Goal: Navigation & Orientation: Find specific page/section

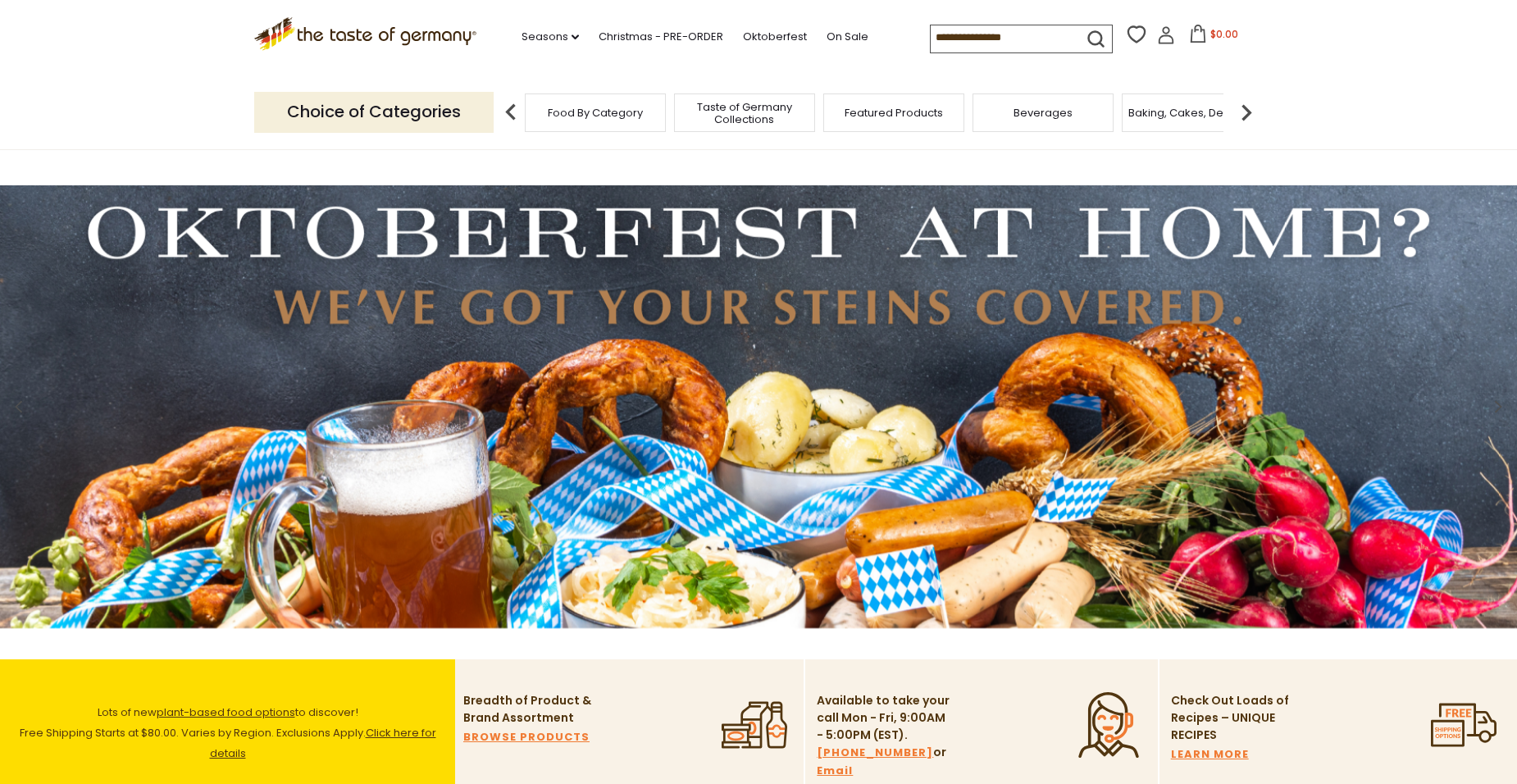
click at [1243, 115] on img at bounding box center [1247, 112] width 33 height 33
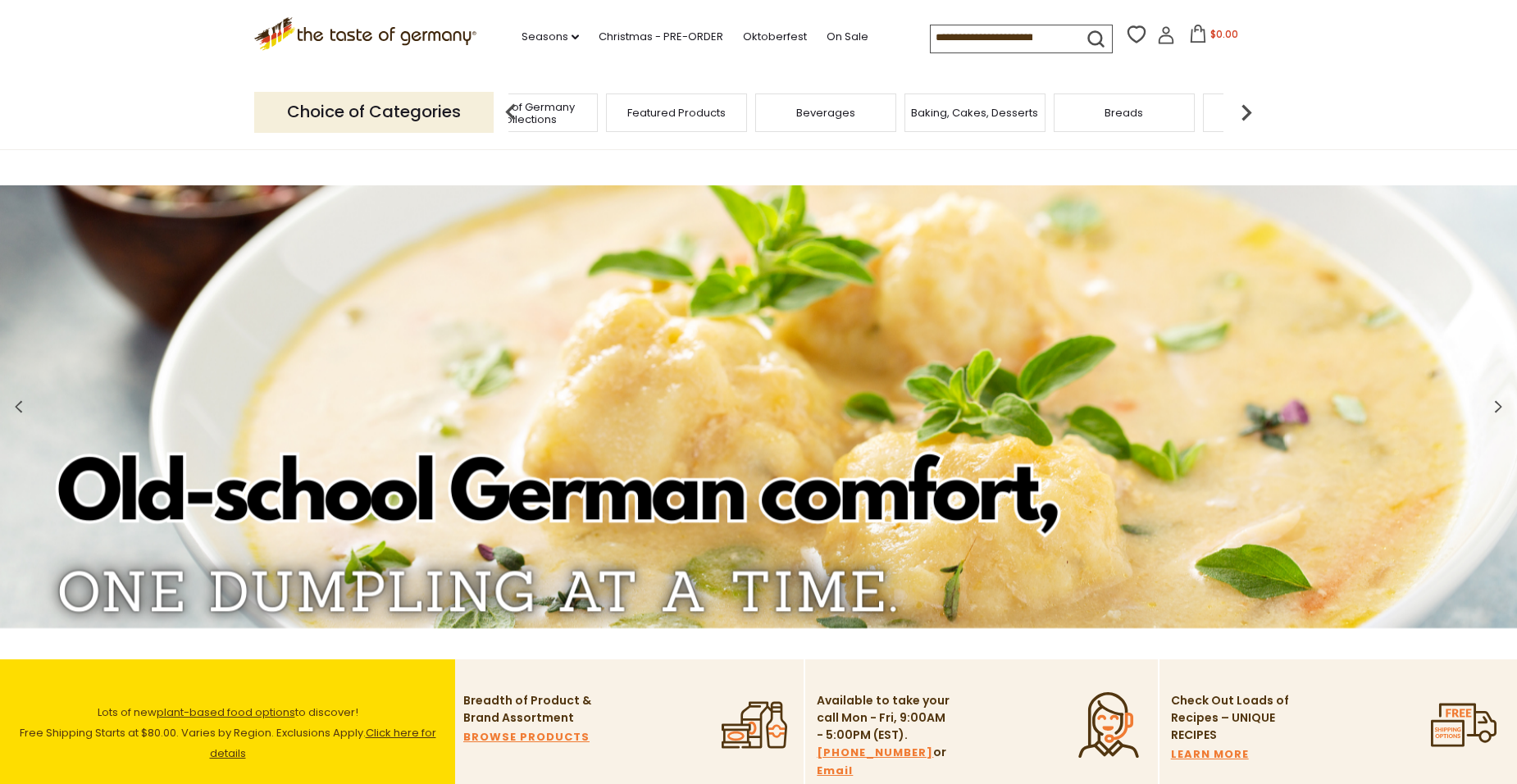
click at [1243, 115] on img at bounding box center [1247, 112] width 33 height 33
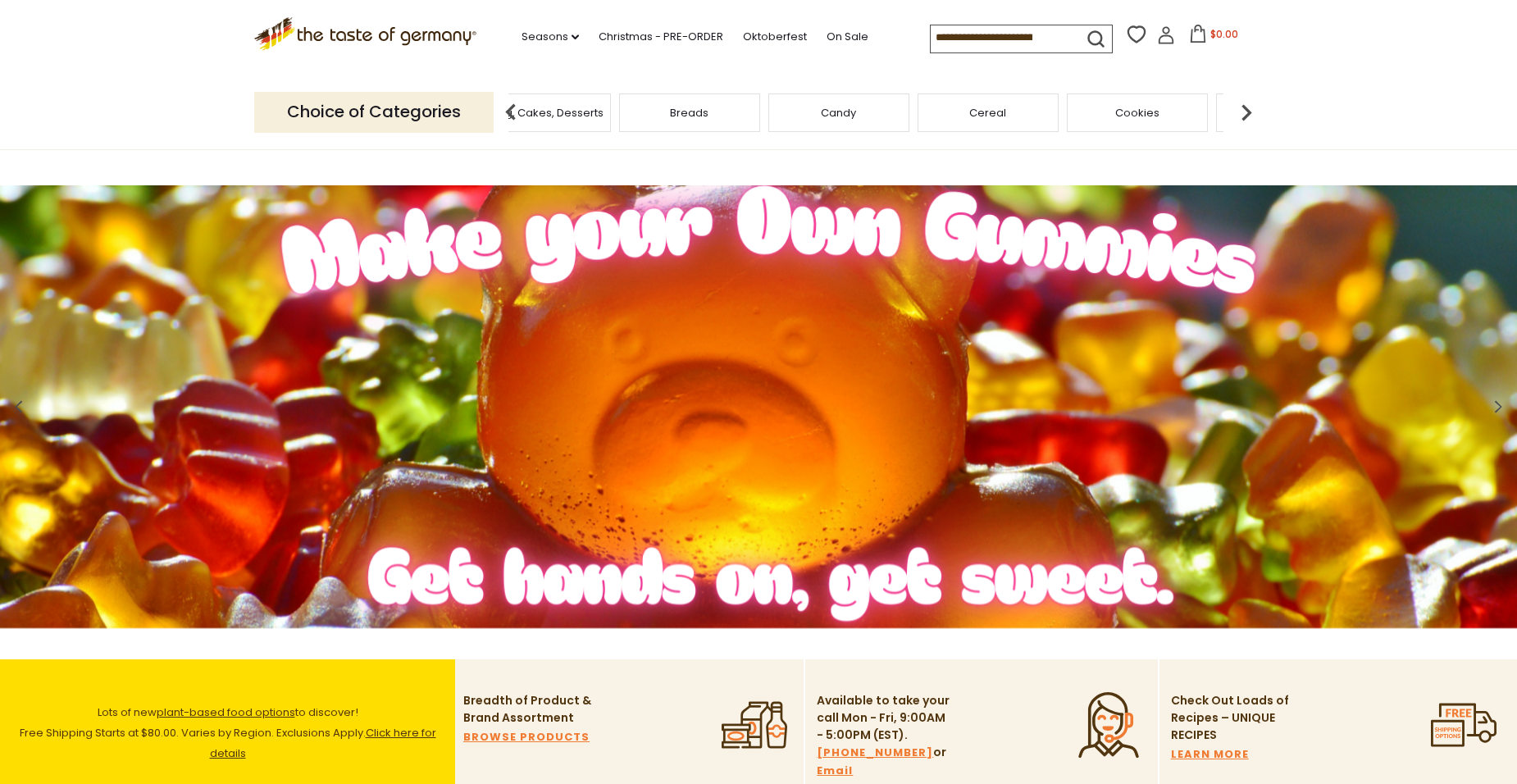
click at [1243, 115] on img at bounding box center [1247, 112] width 33 height 33
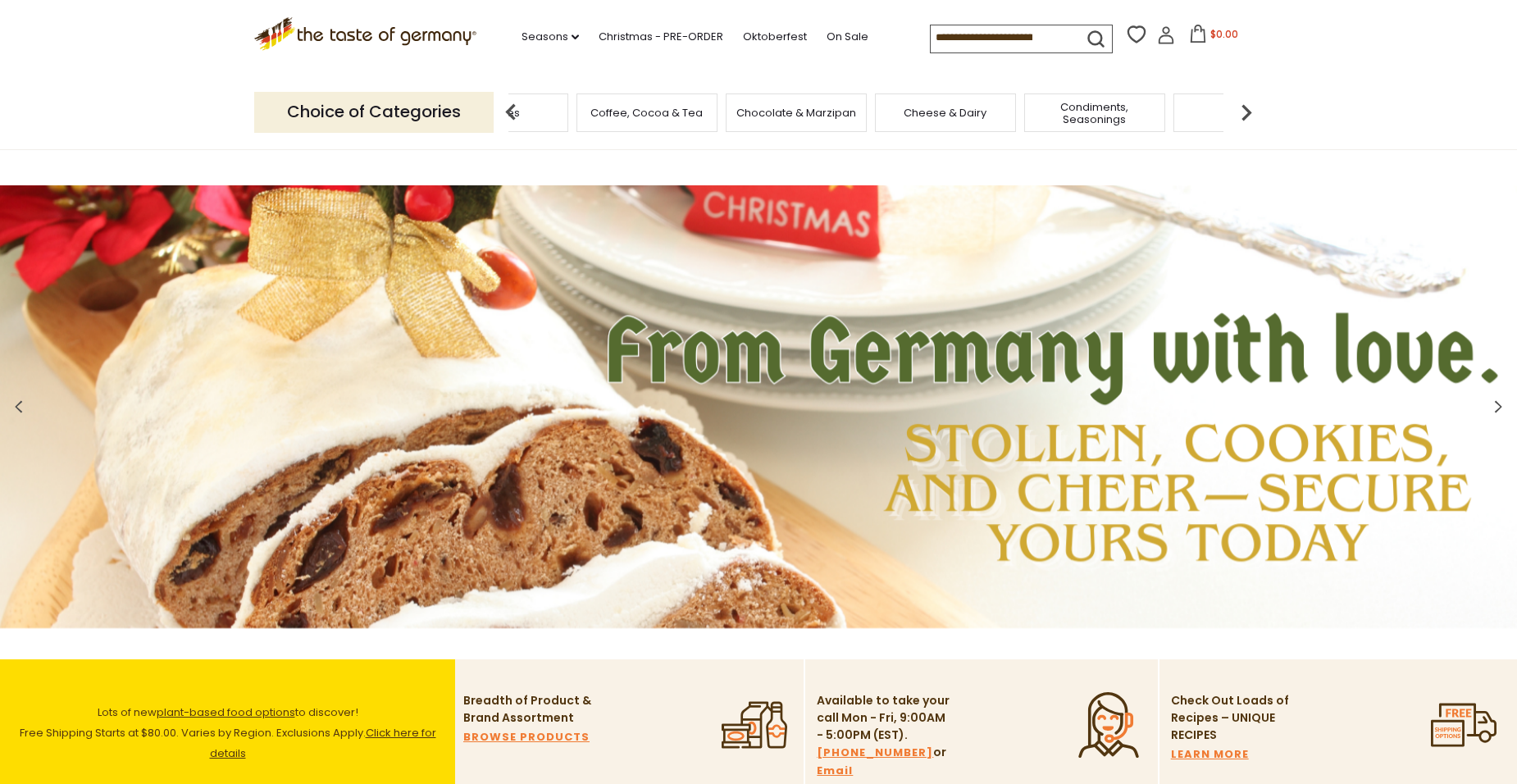
click at [1112, 119] on span "Condiments, Seasonings" at bounding box center [1094, 112] width 131 height 24
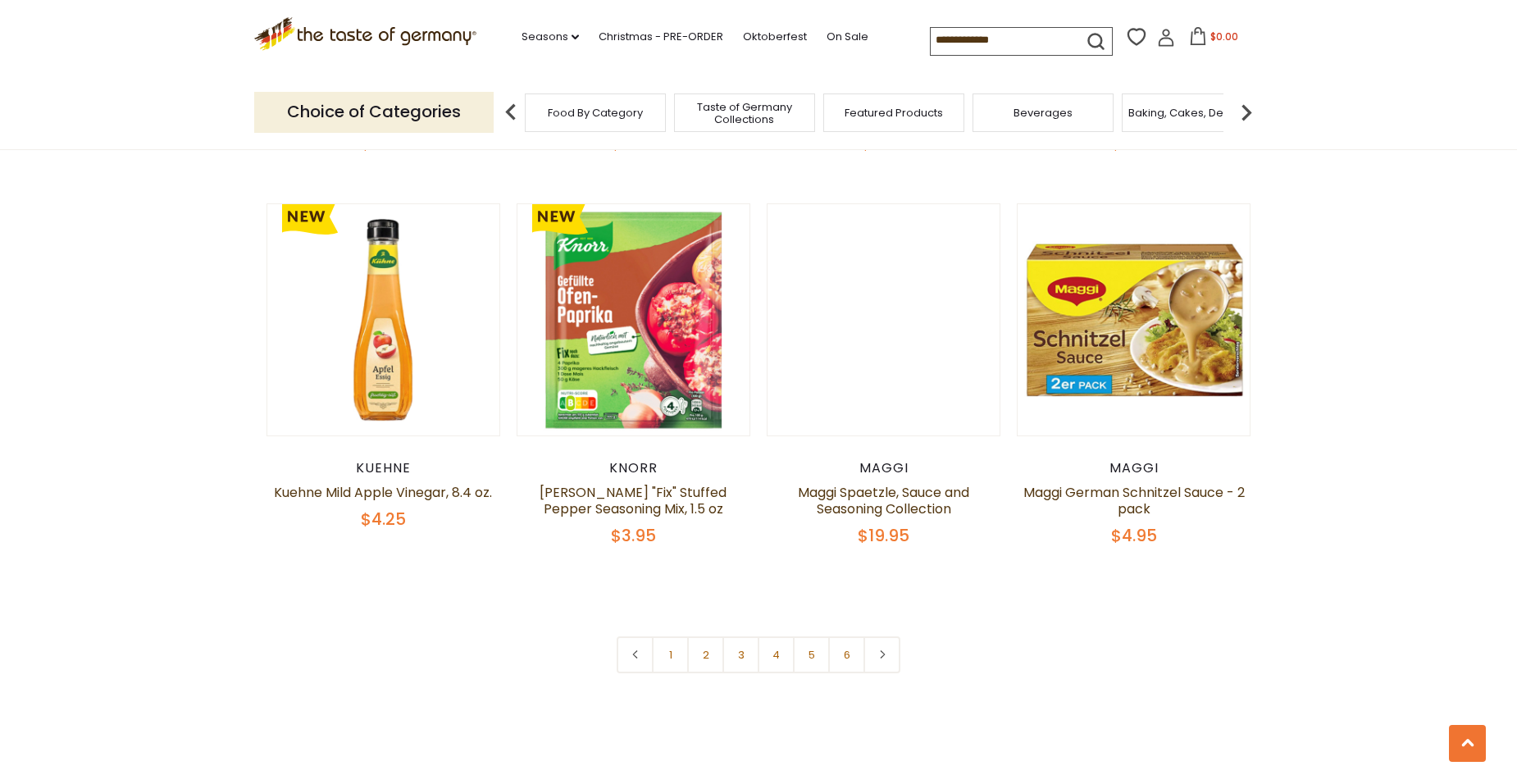
scroll to position [3853, 0]
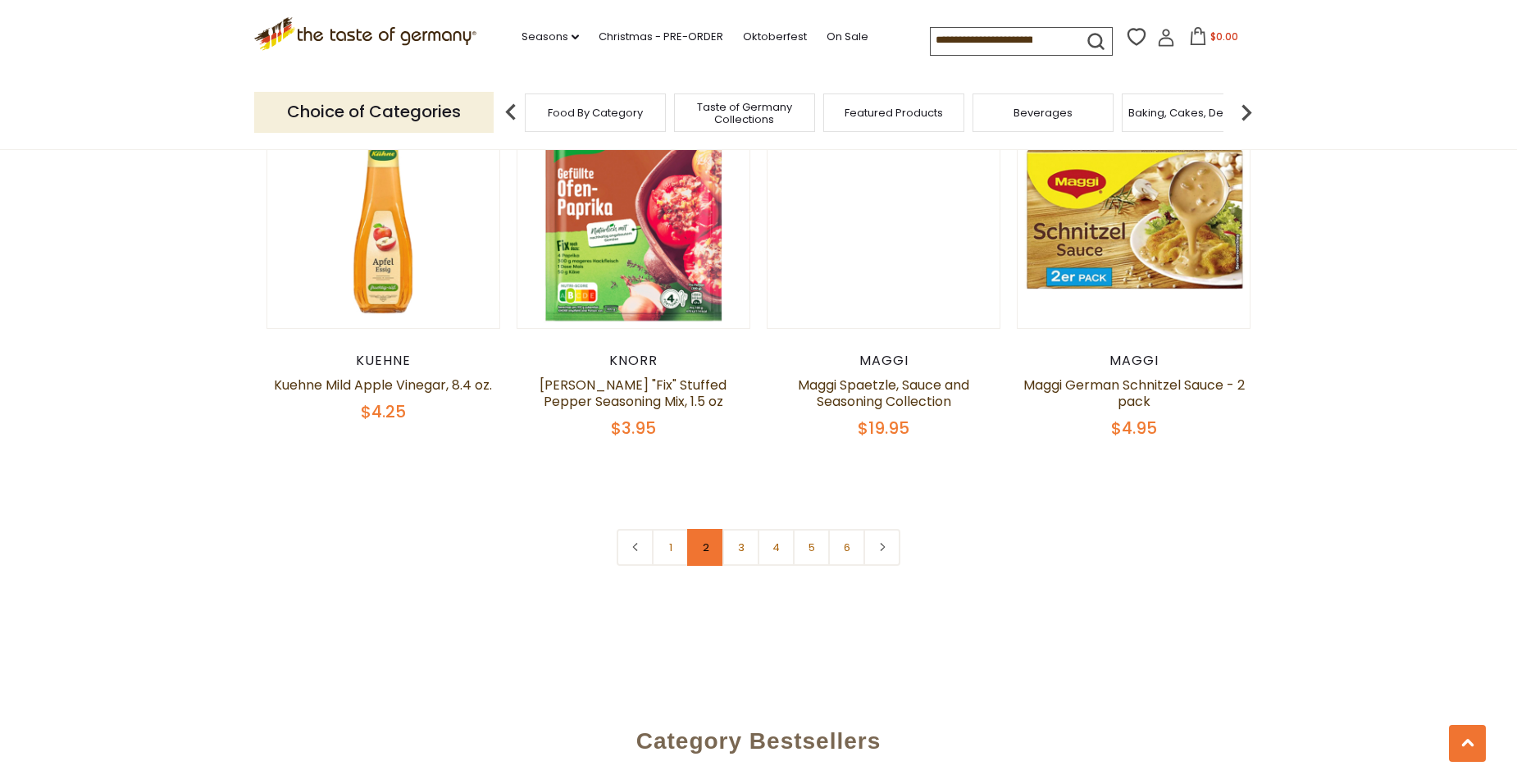
click at [698, 529] on link "2" at bounding box center [706, 547] width 37 height 37
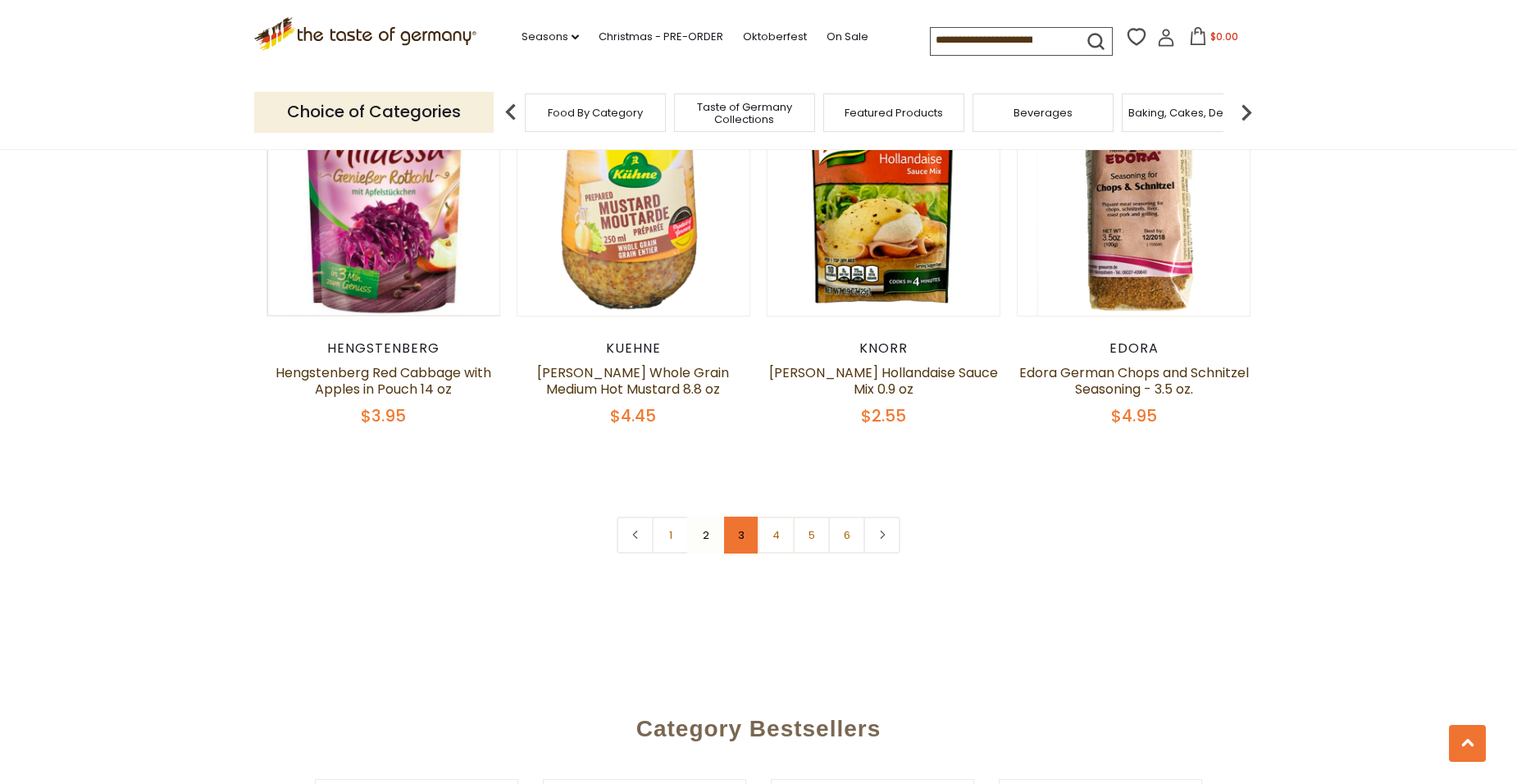
click at [736, 516] on link "3" at bounding box center [741, 535] width 37 height 37
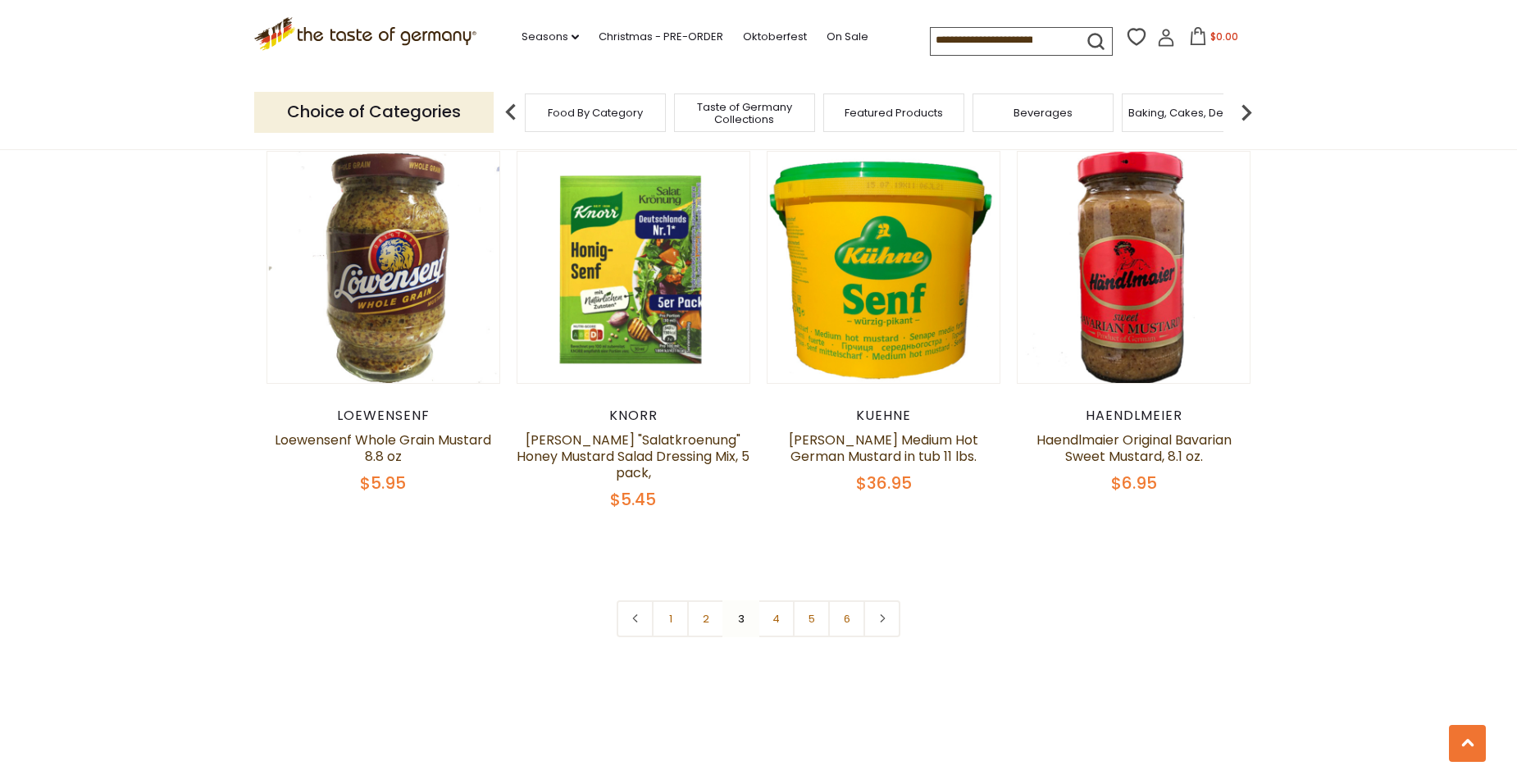
scroll to position [3831, 0]
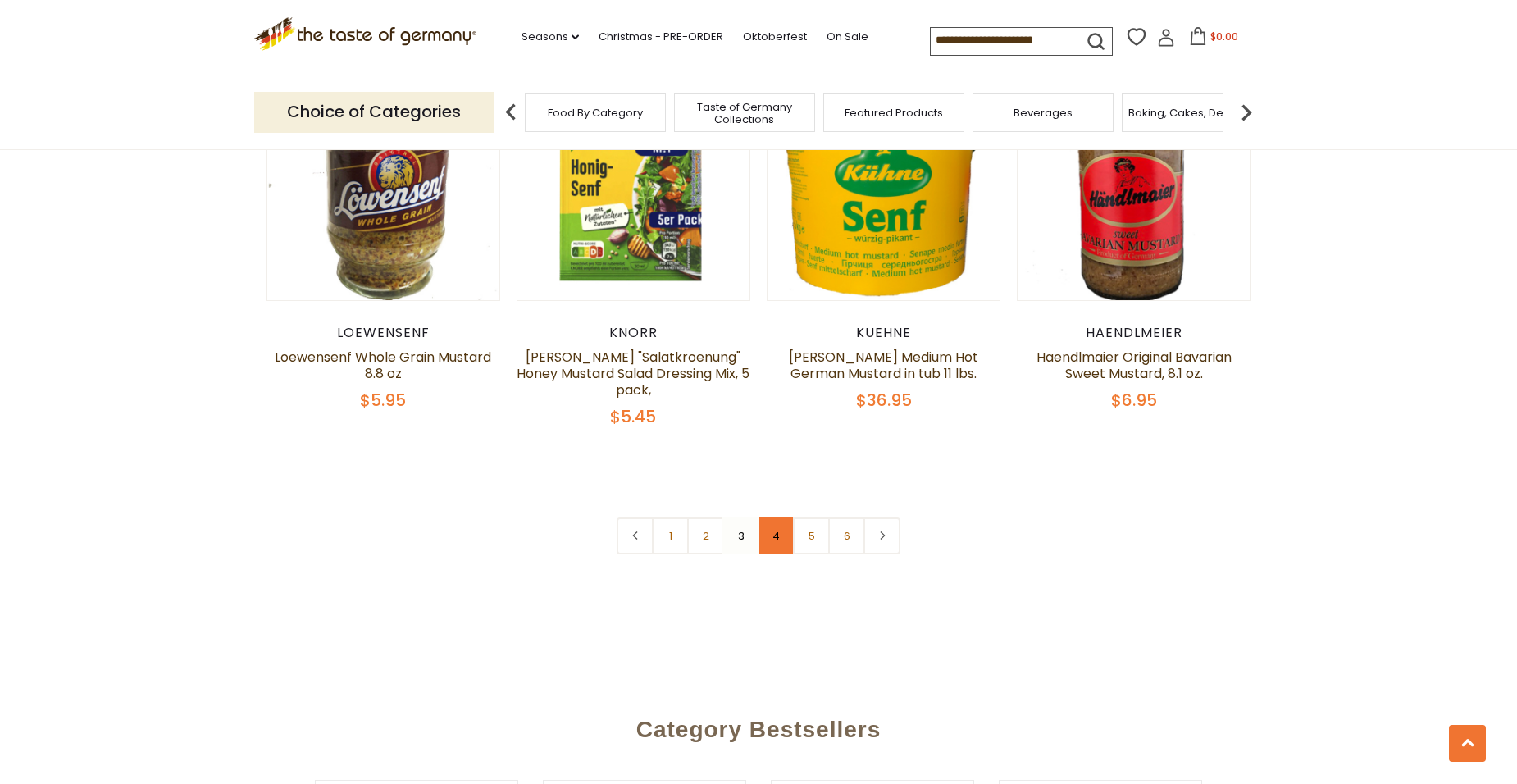
click at [774, 519] on link "4" at bounding box center [777, 536] width 37 height 37
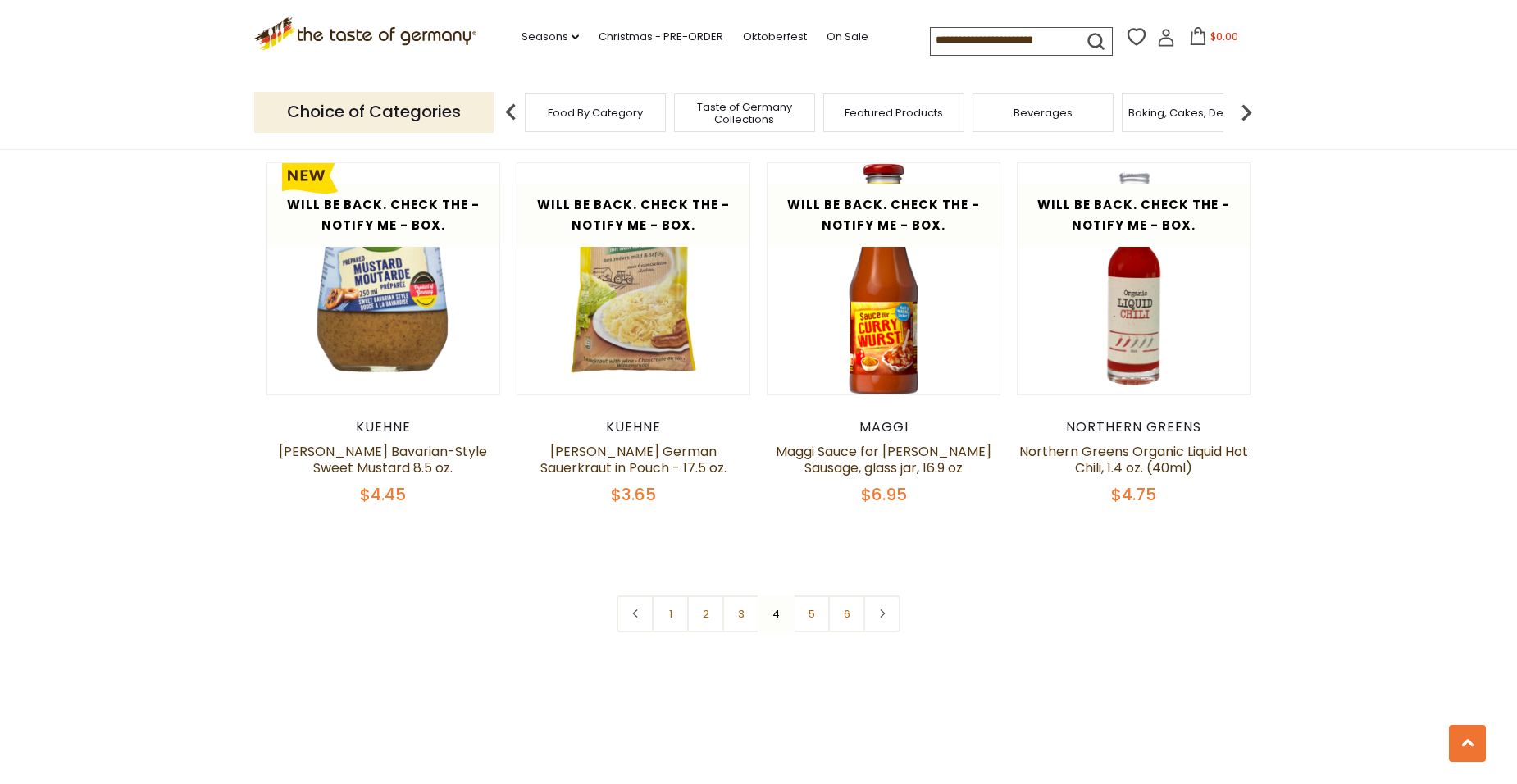
scroll to position [3749, 0]
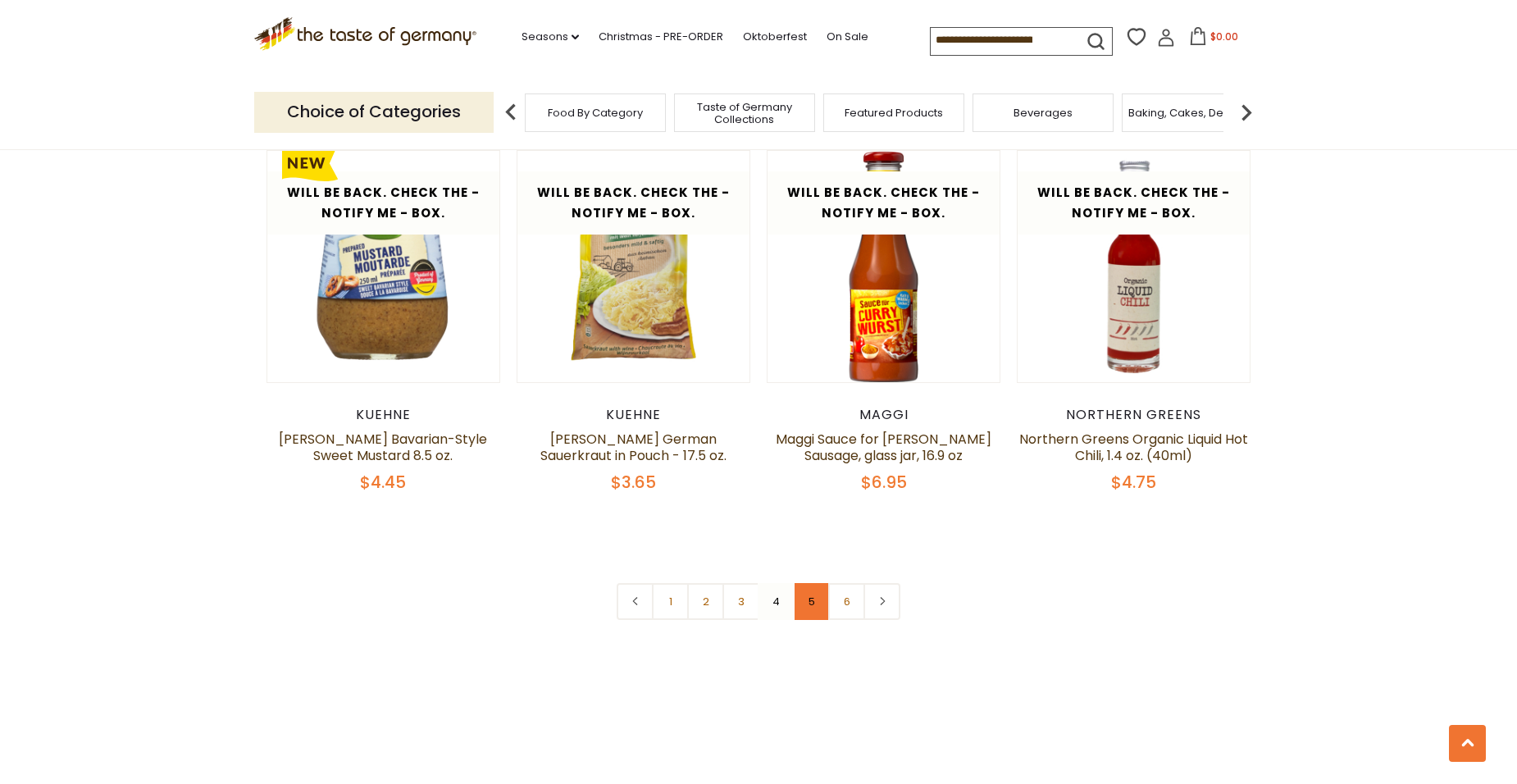
click at [815, 583] on link "5" at bounding box center [812, 601] width 37 height 37
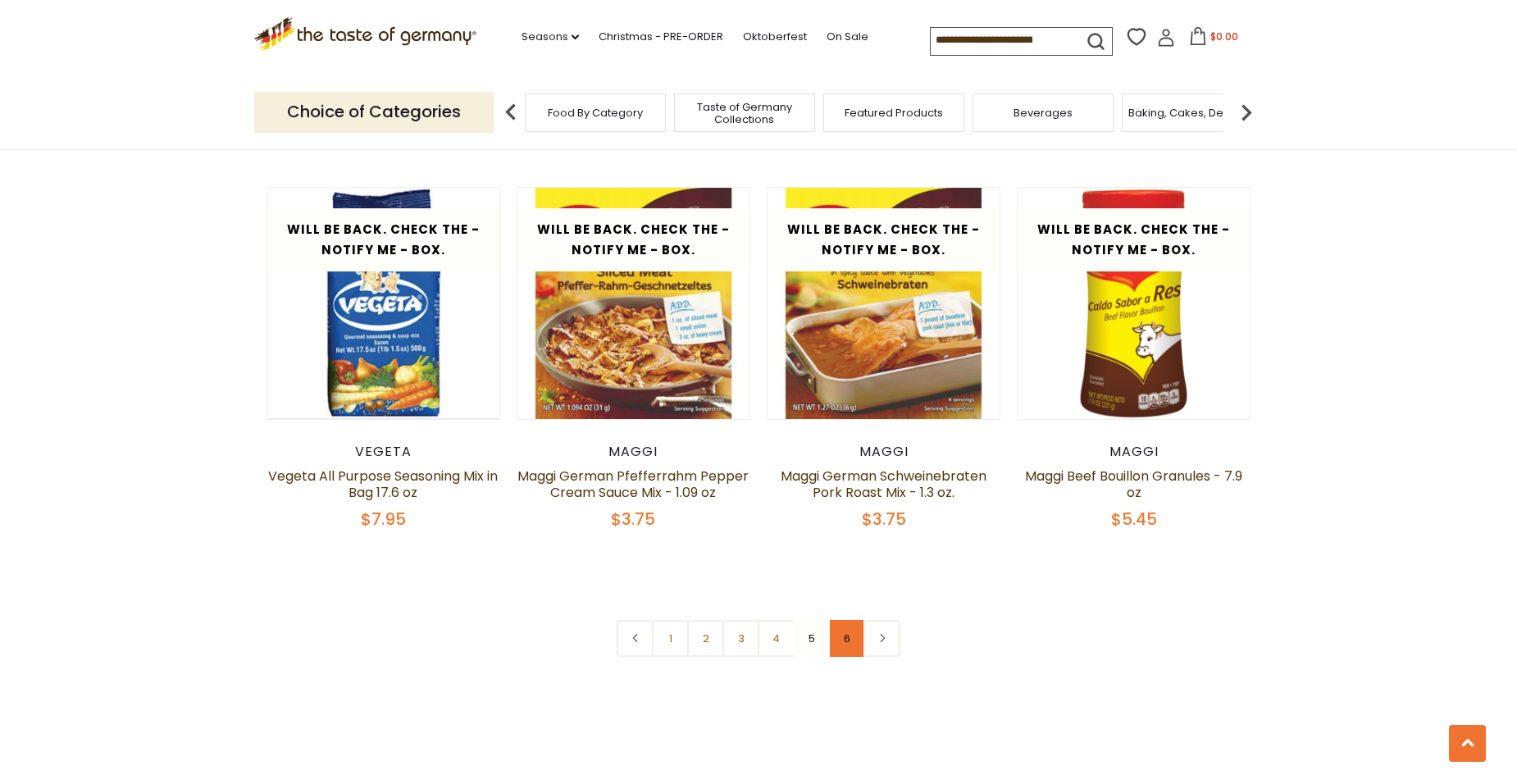
click at [846, 620] on link "6" at bounding box center [847, 638] width 37 height 37
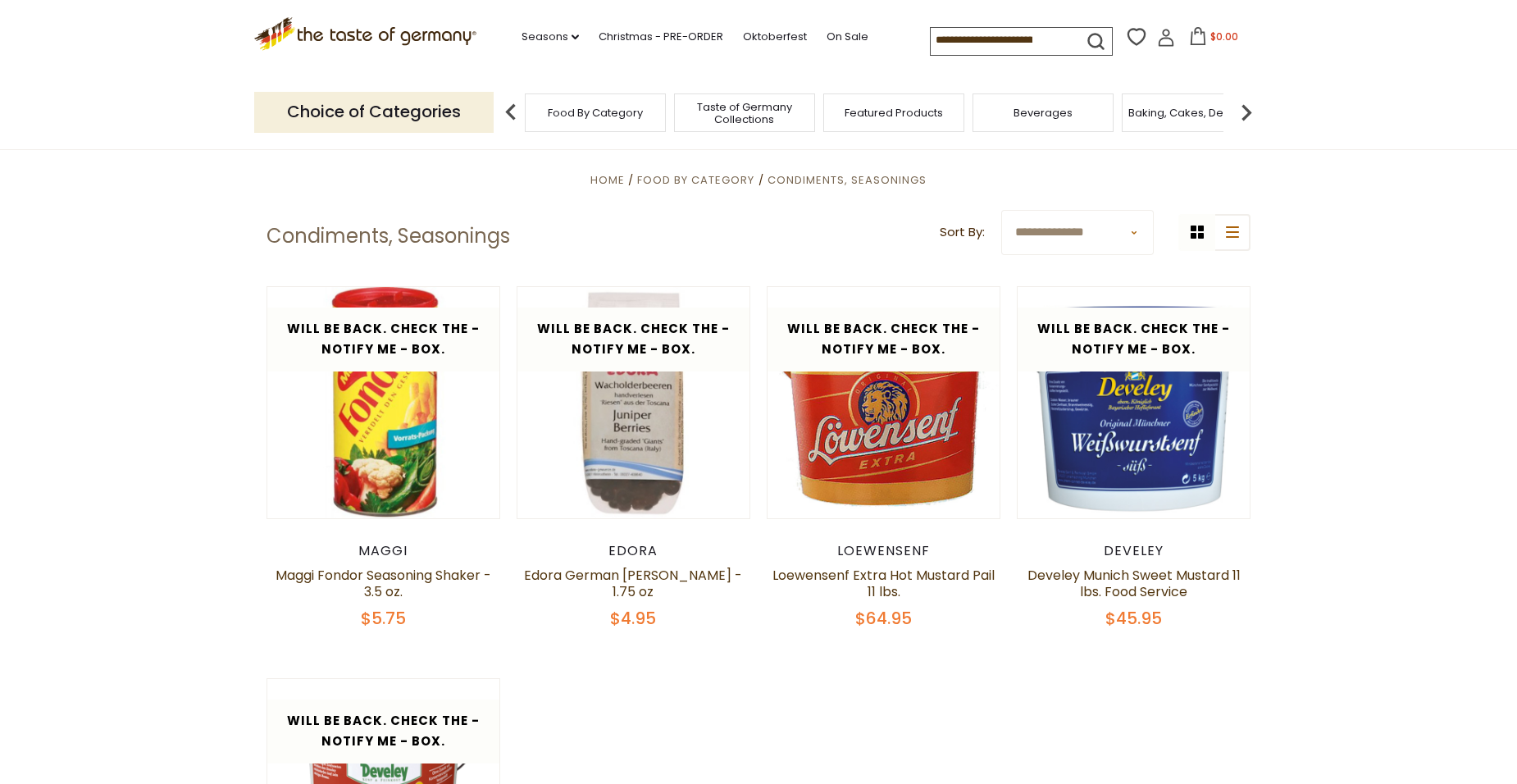
scroll to position [225, 0]
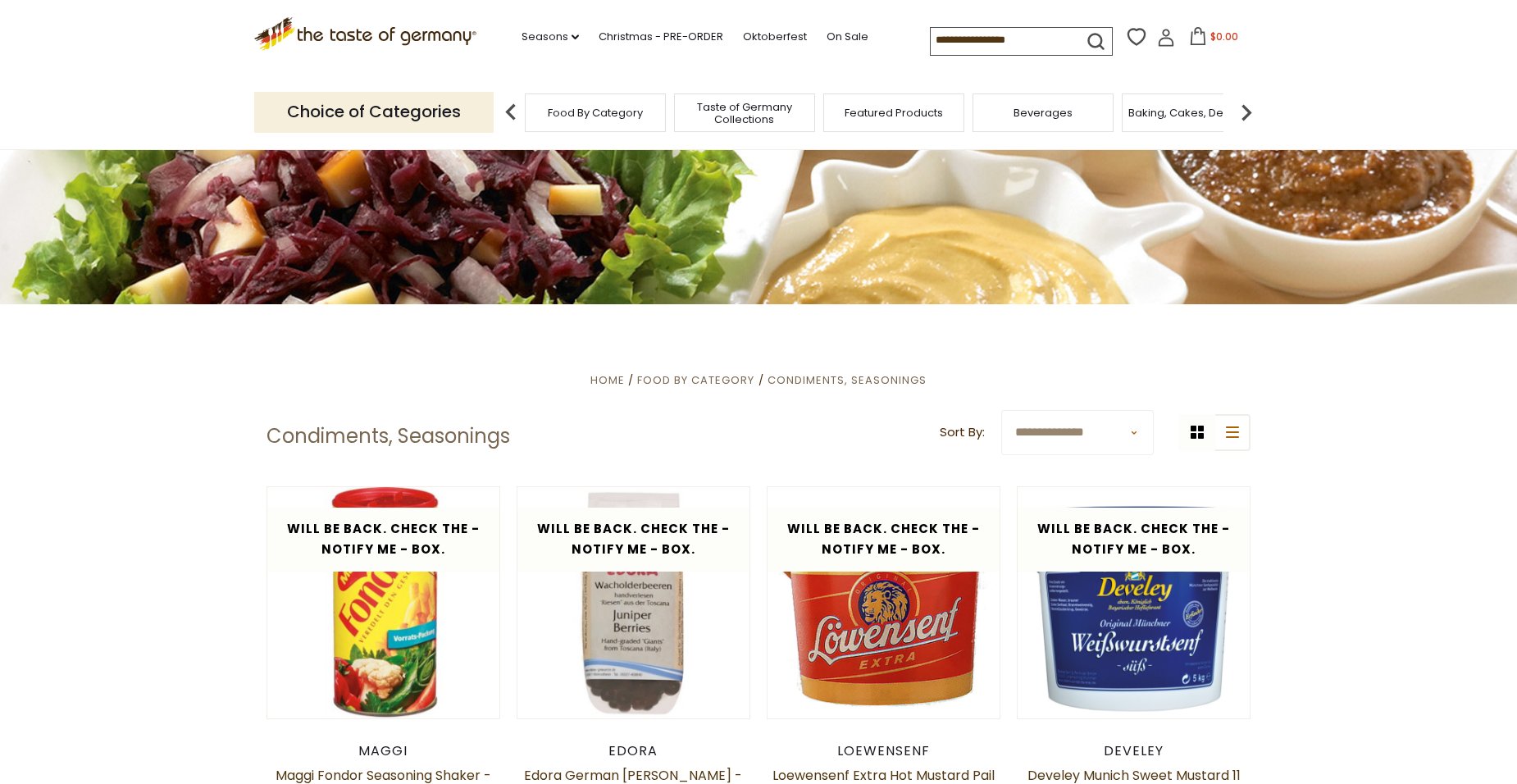
click at [1247, 114] on img at bounding box center [1247, 112] width 33 height 33
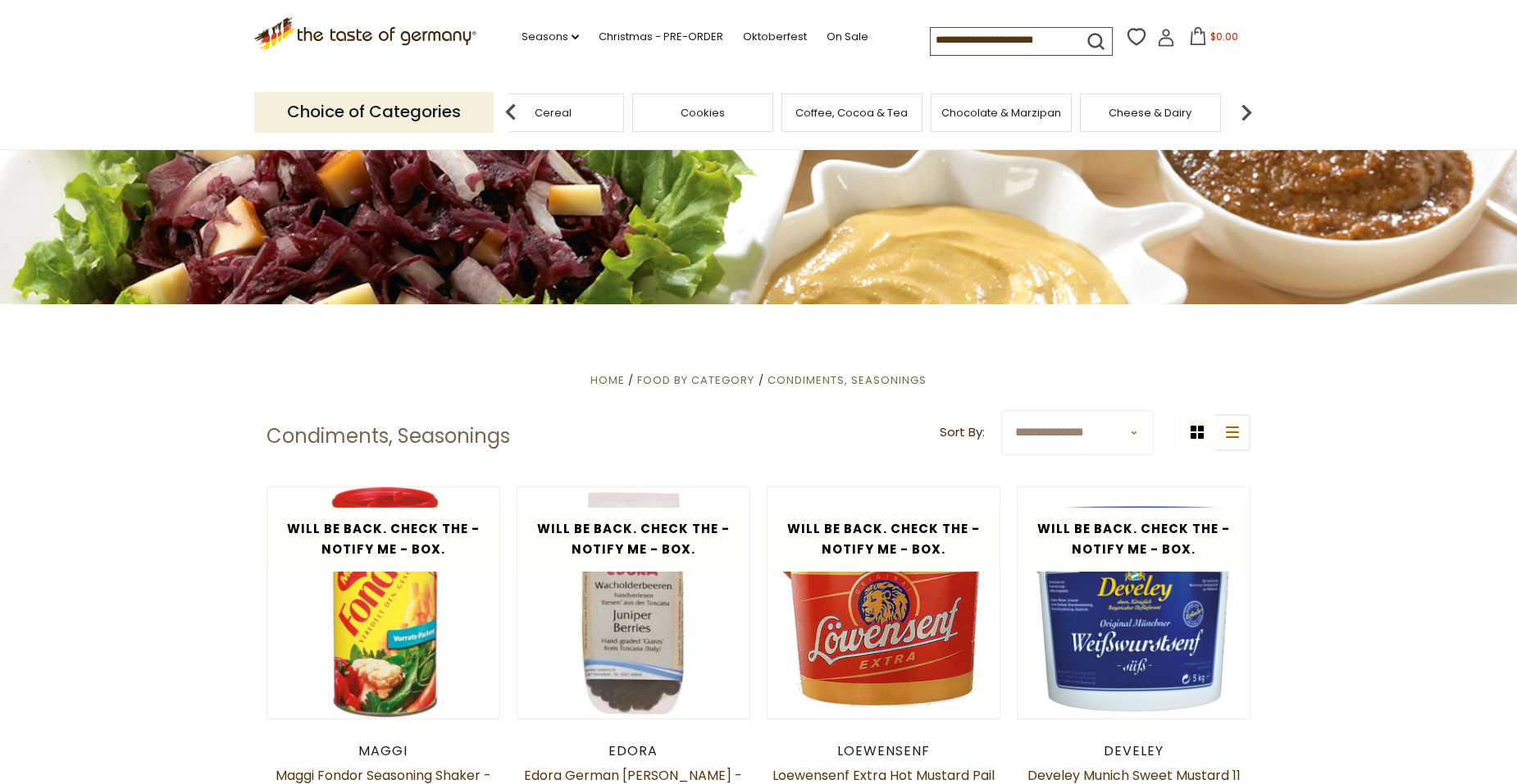
click at [1247, 114] on img at bounding box center [1247, 112] width 33 height 33
click at [1205, 117] on span "Pickled Vegetables" at bounding box center [1188, 112] width 104 height 13
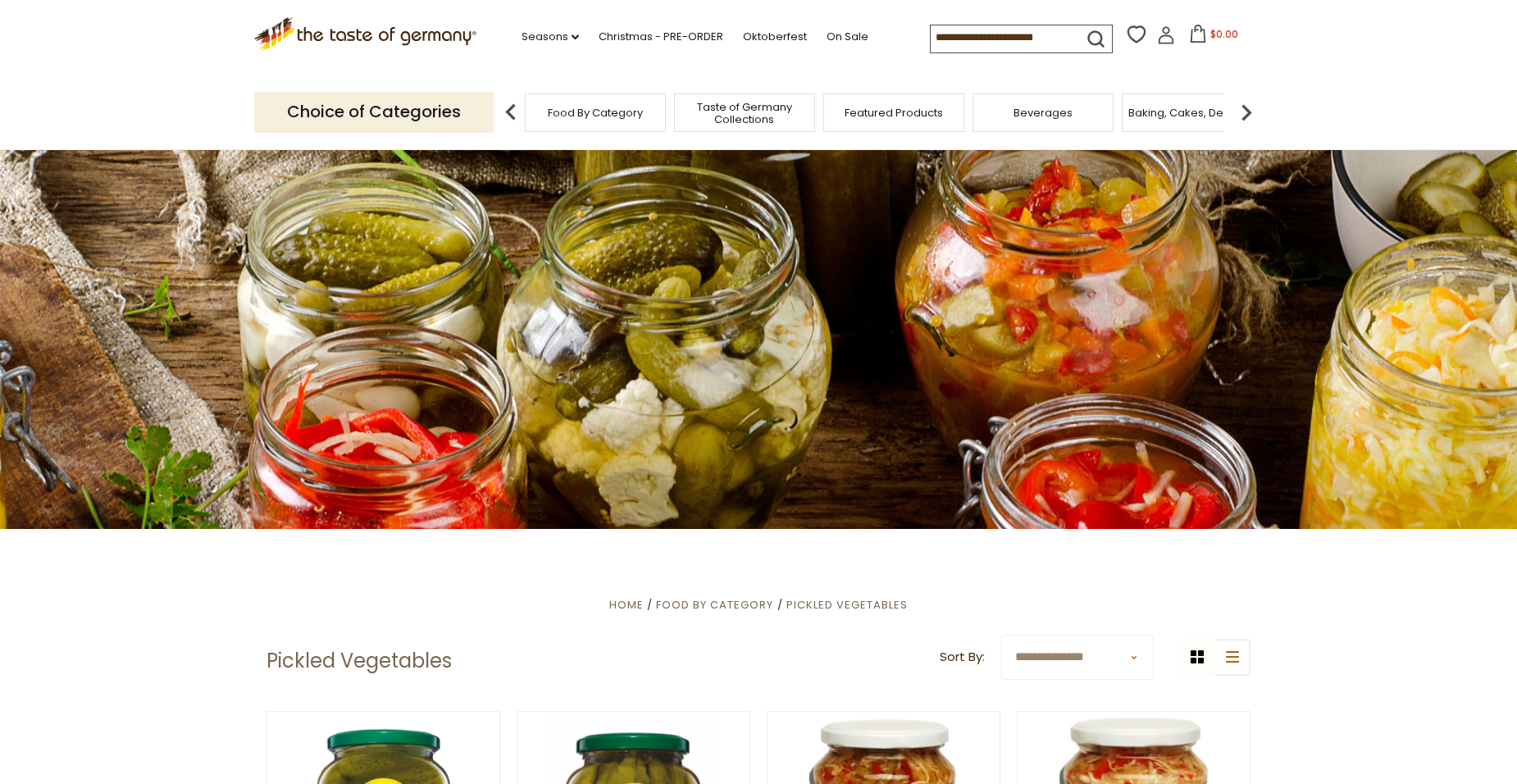
click at [1244, 116] on img at bounding box center [1247, 112] width 33 height 33
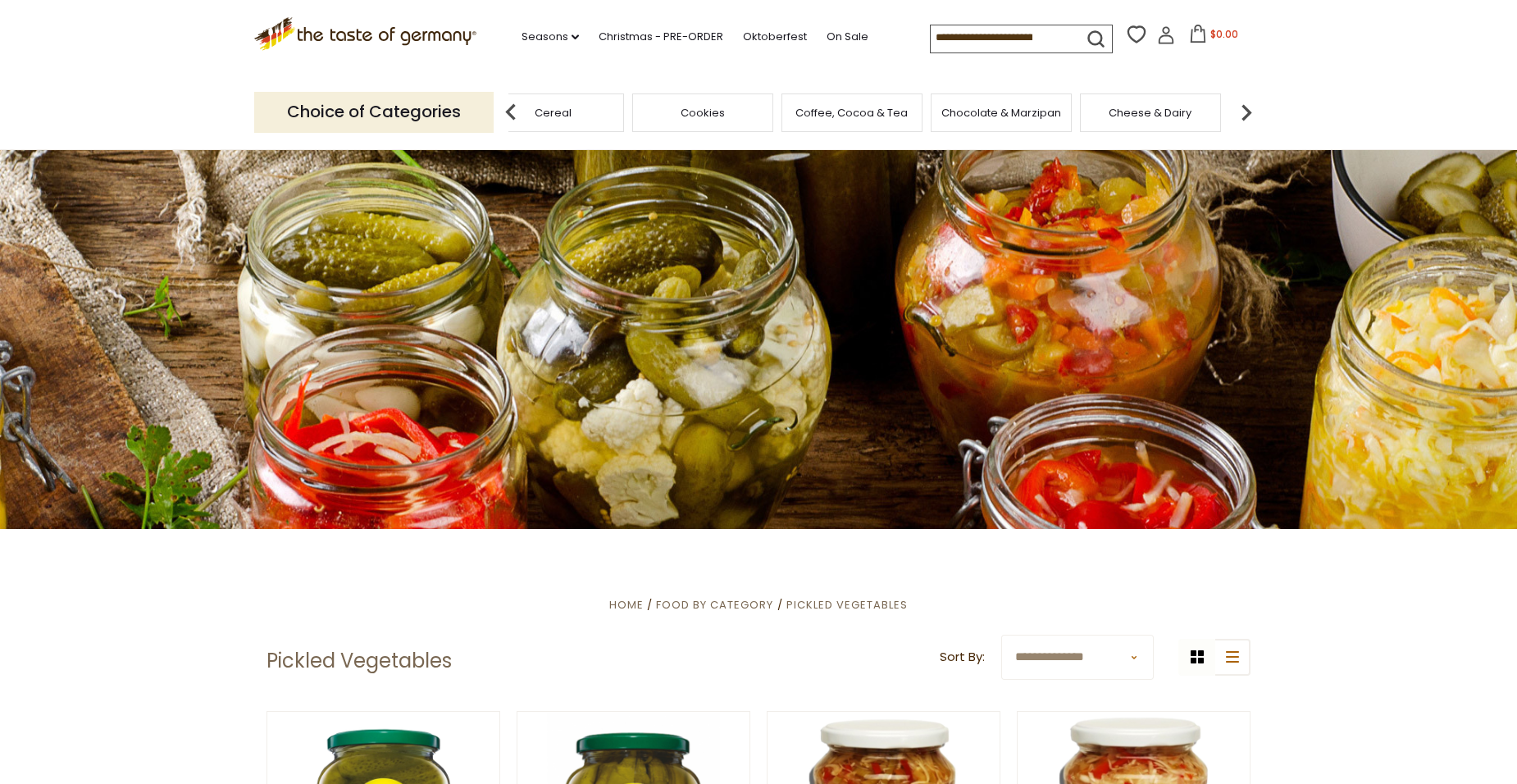
click at [1244, 116] on img at bounding box center [1247, 112] width 33 height 33
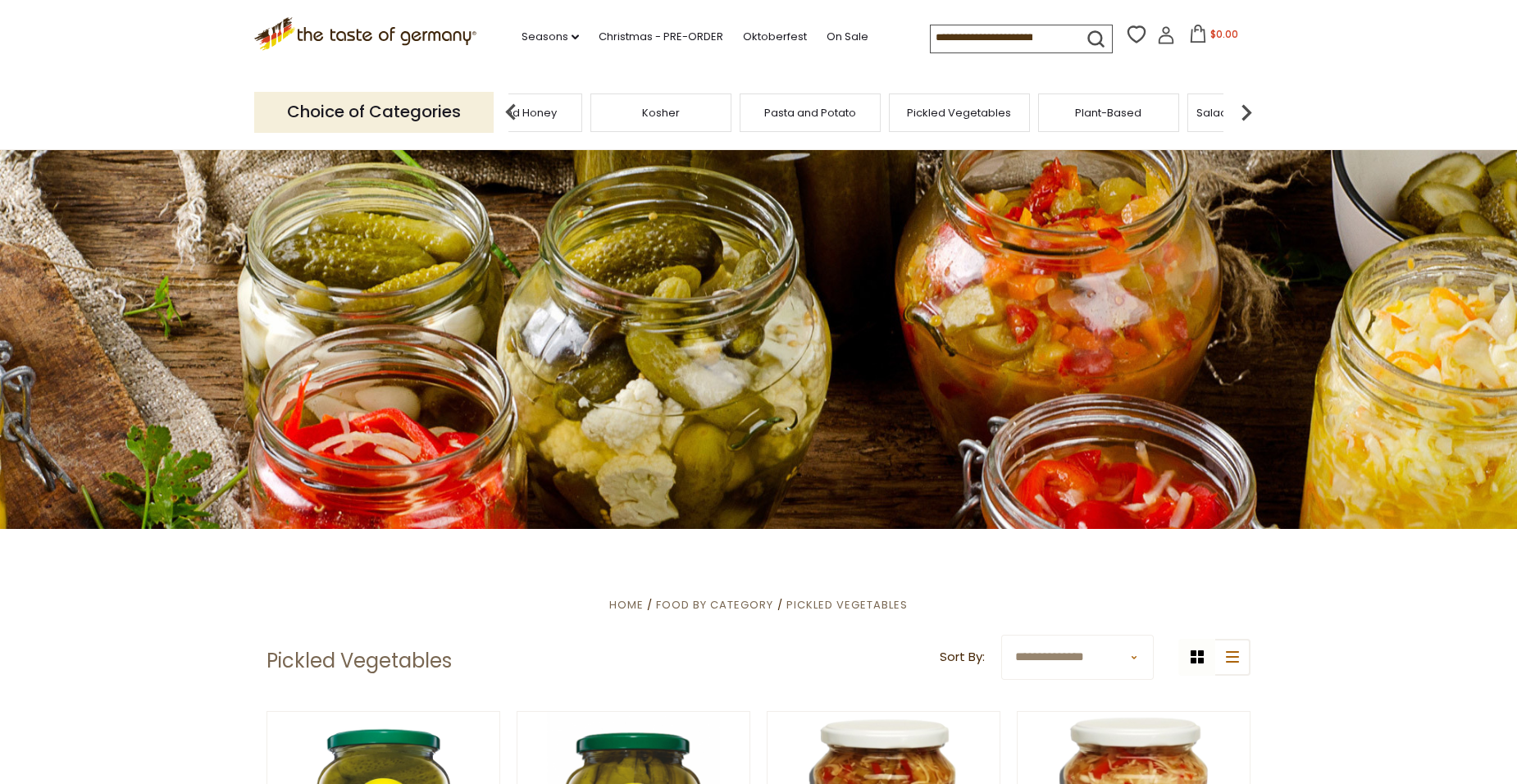
click at [1244, 116] on img at bounding box center [1247, 112] width 33 height 33
click at [1107, 119] on span "Sausages" at bounding box center [1134, 112] width 54 height 13
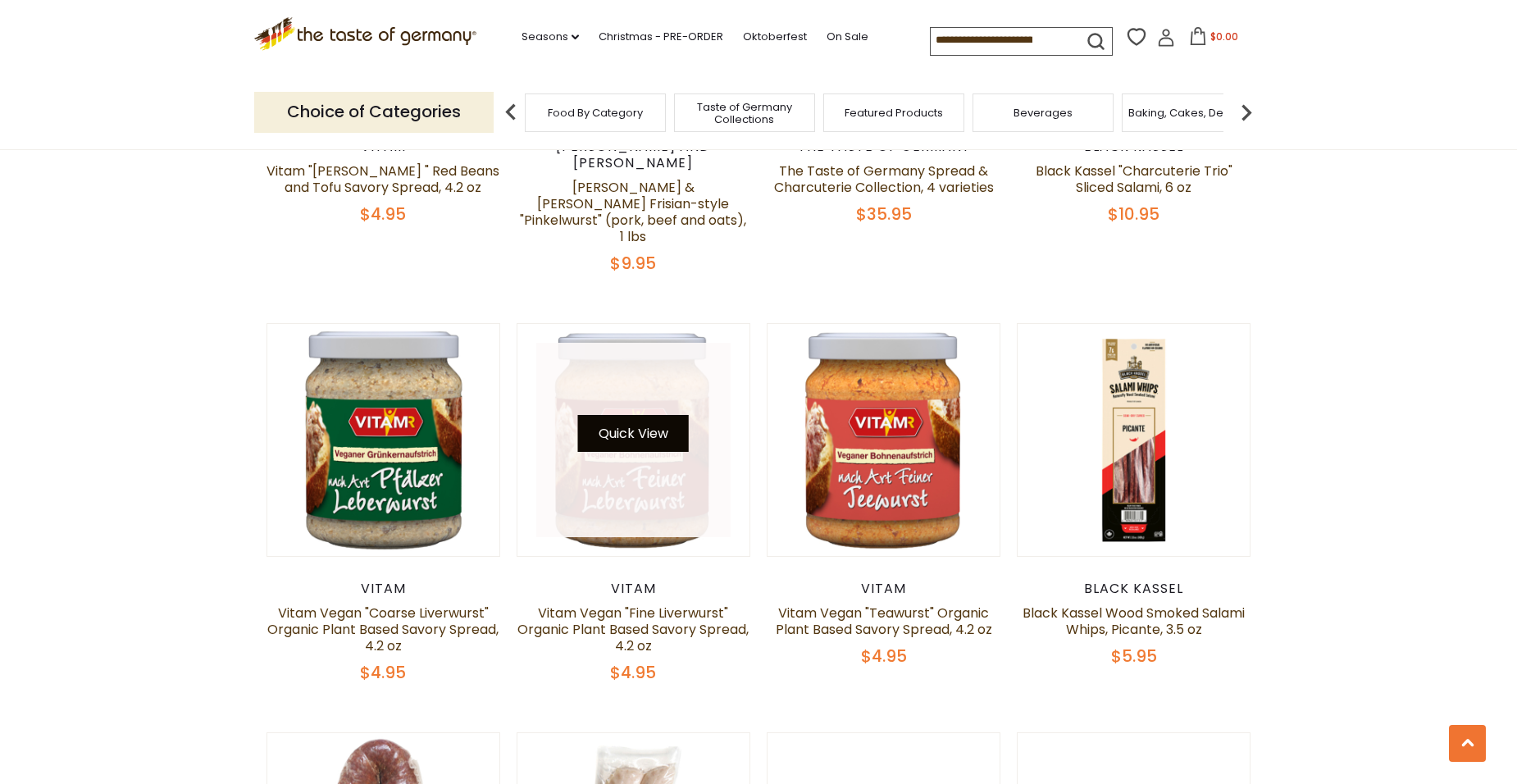
scroll to position [1393, 0]
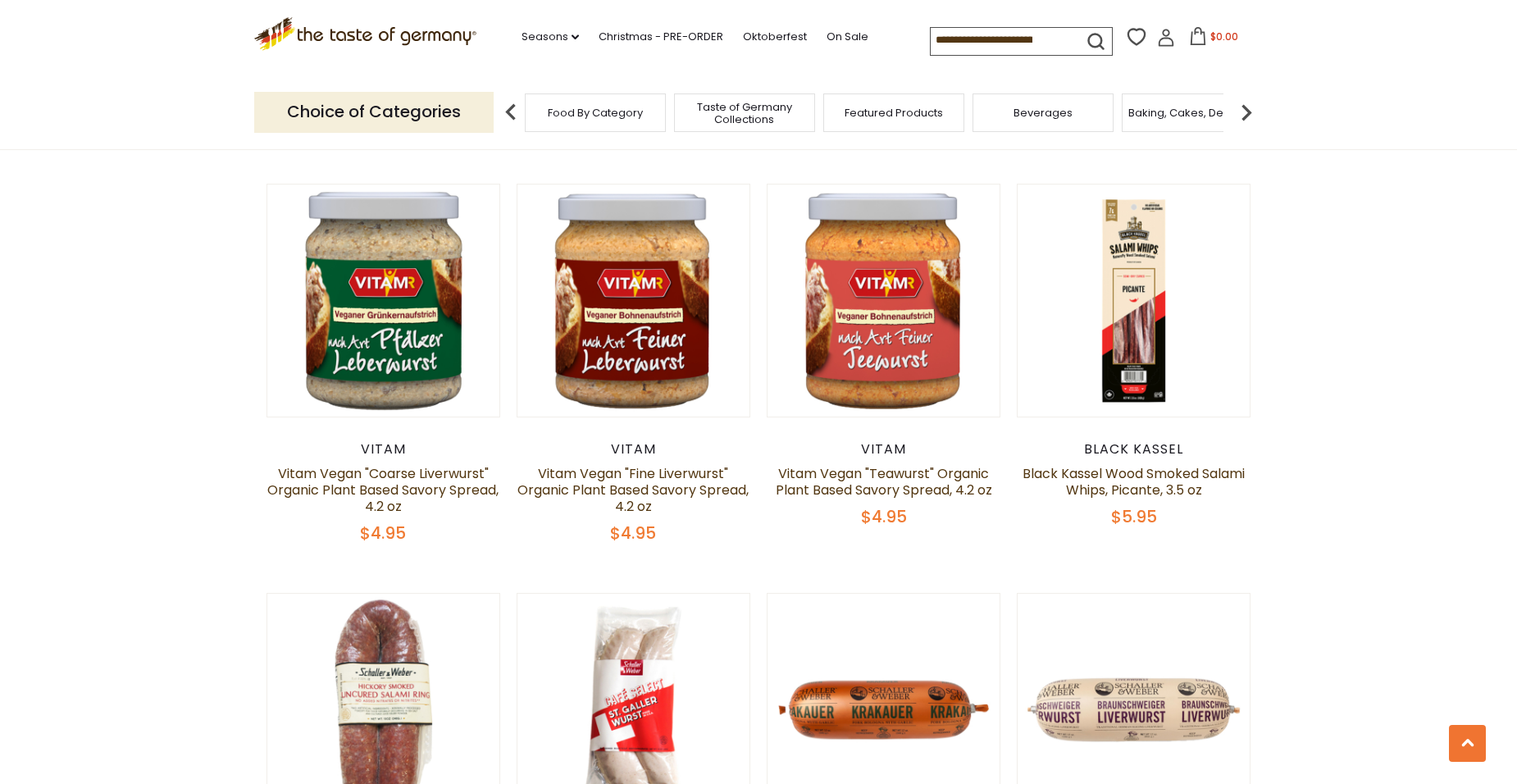
click at [1215, 119] on span "Baking, Cakes, Desserts" at bounding box center [1192, 112] width 127 height 13
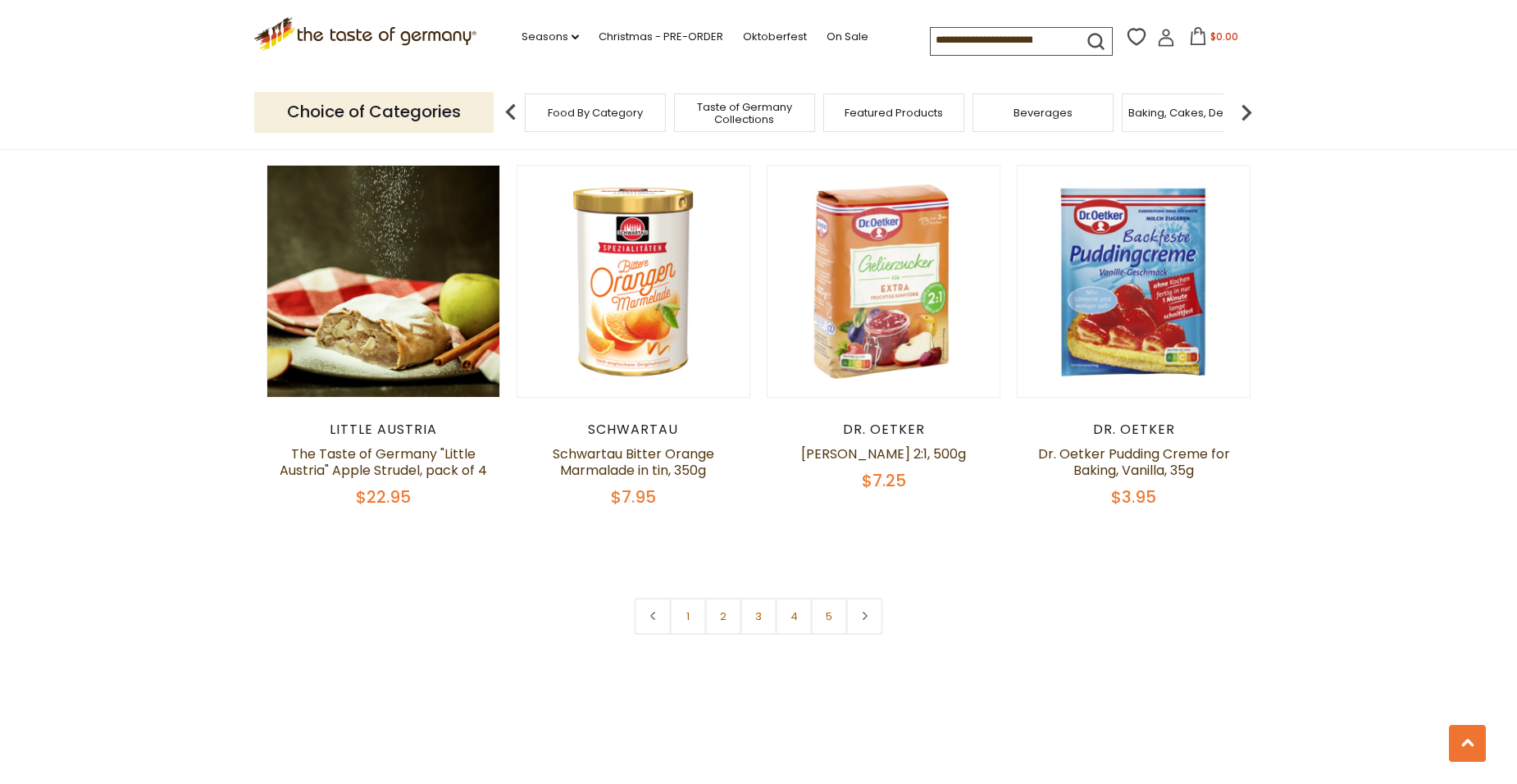
scroll to position [3688, 0]
